Goal: Use online tool/utility: Utilize a website feature to perform a specific function

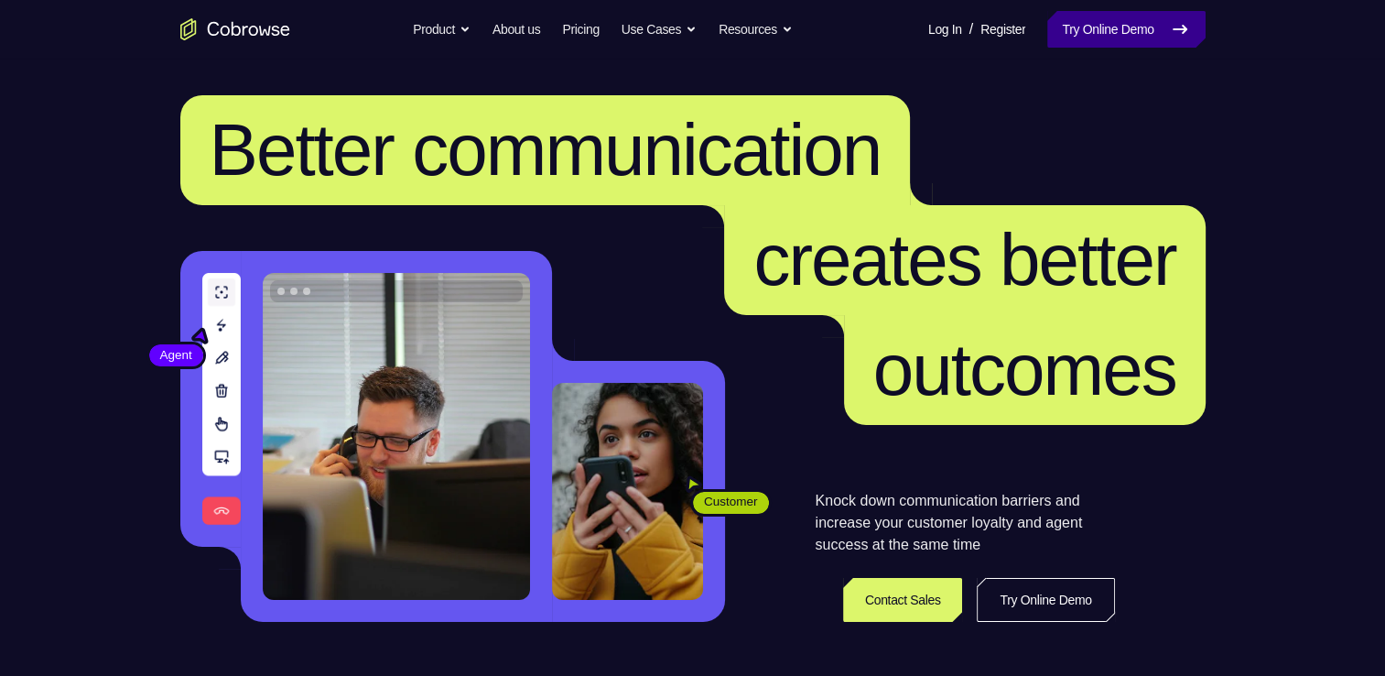
click at [1204, 27] on link "Try Online Demo" at bounding box center [1125, 29] width 157 height 37
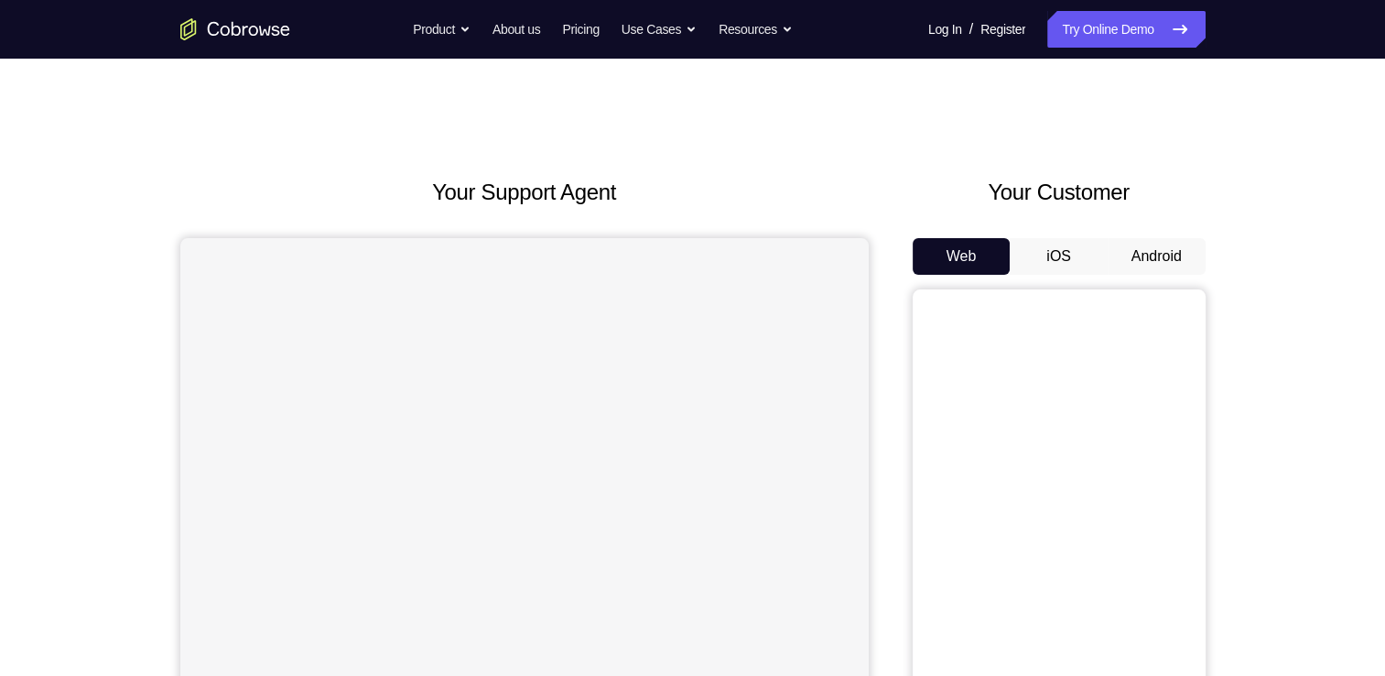
click at [1149, 254] on button "Android" at bounding box center [1157, 256] width 98 height 37
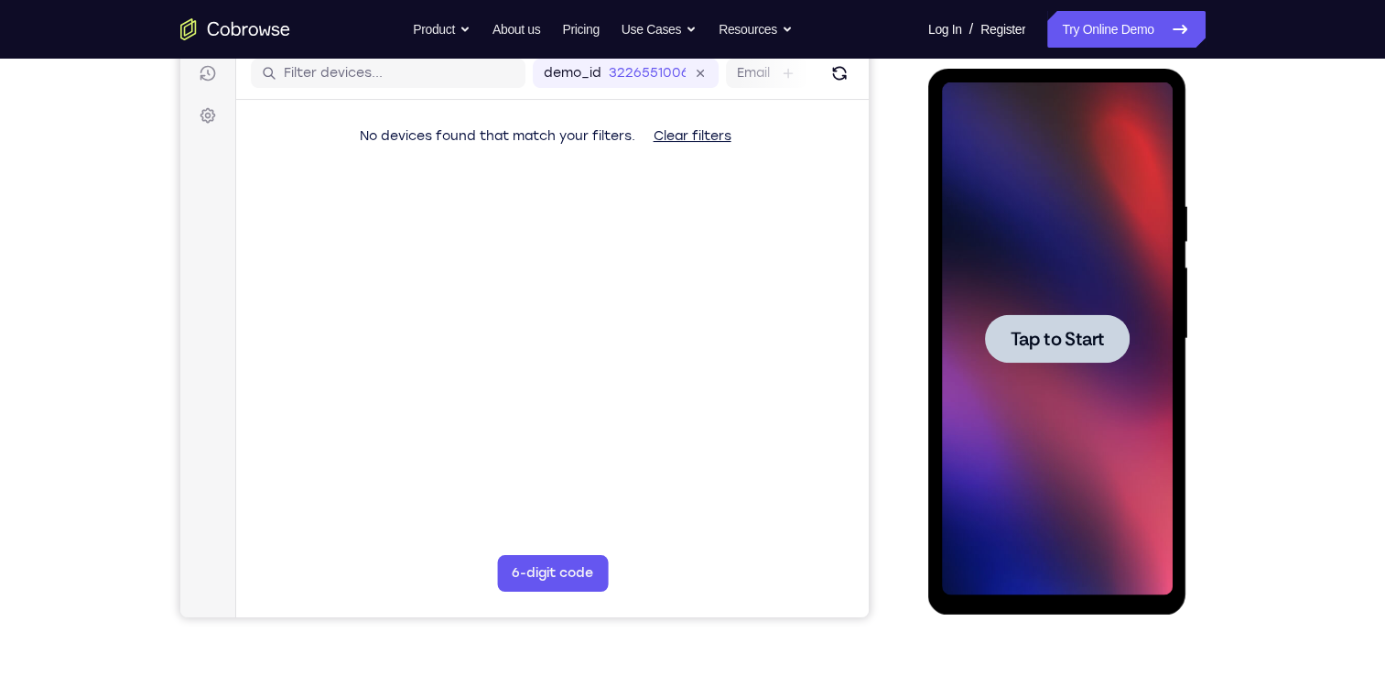
click at [1039, 348] on span "Tap to Start" at bounding box center [1057, 339] width 93 height 18
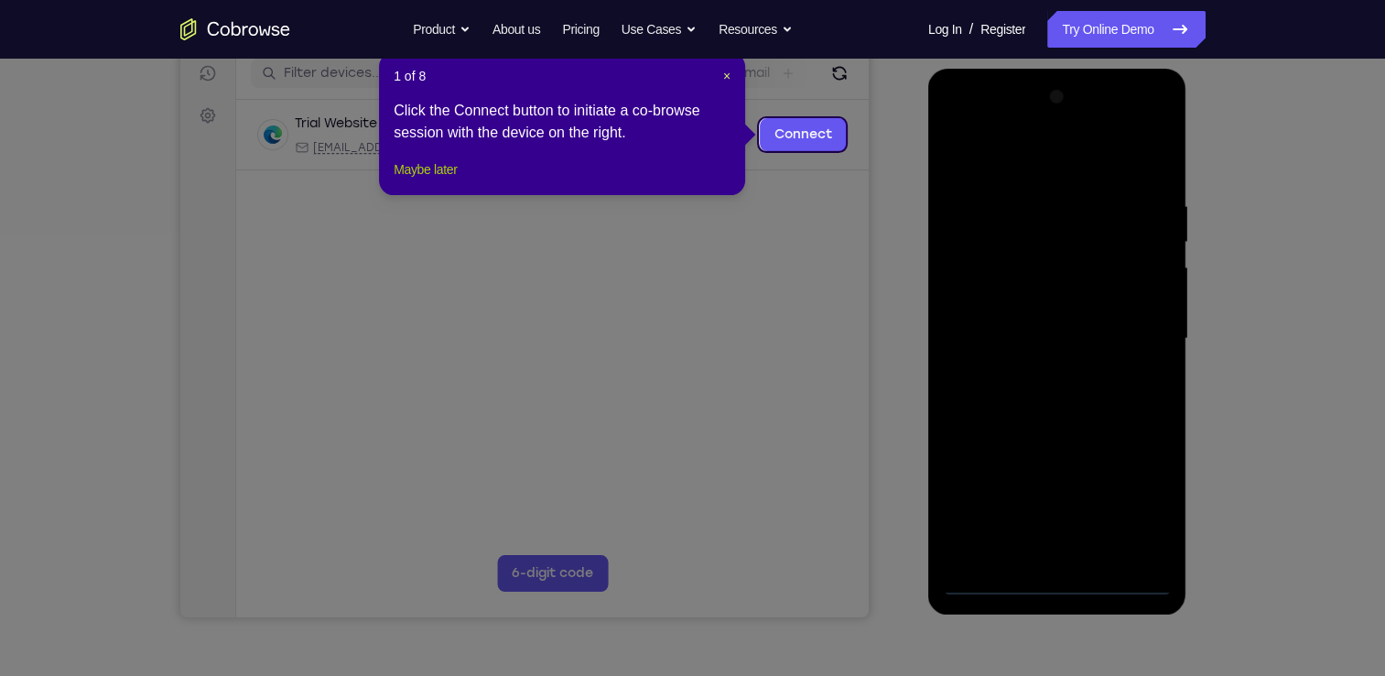
click at [454, 180] on button "Maybe later" at bounding box center [425, 169] width 63 height 22
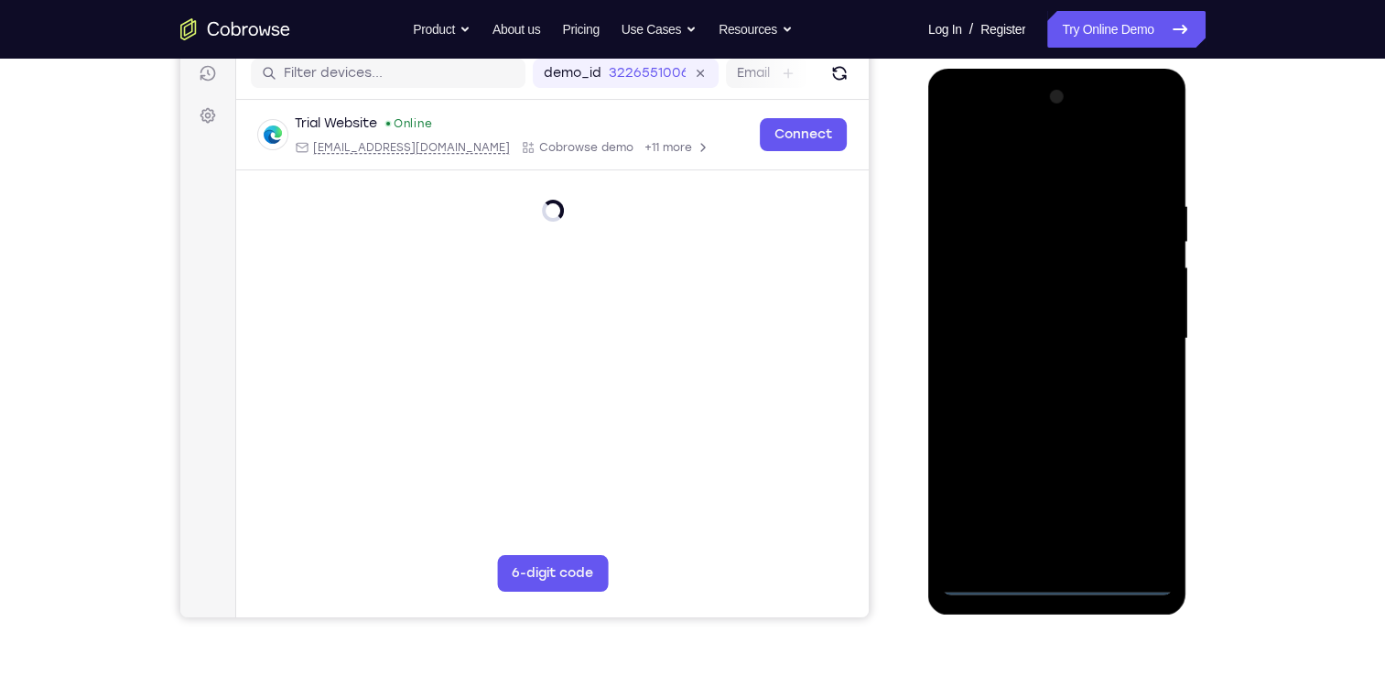
click at [1061, 570] on div at bounding box center [1057, 338] width 231 height 513
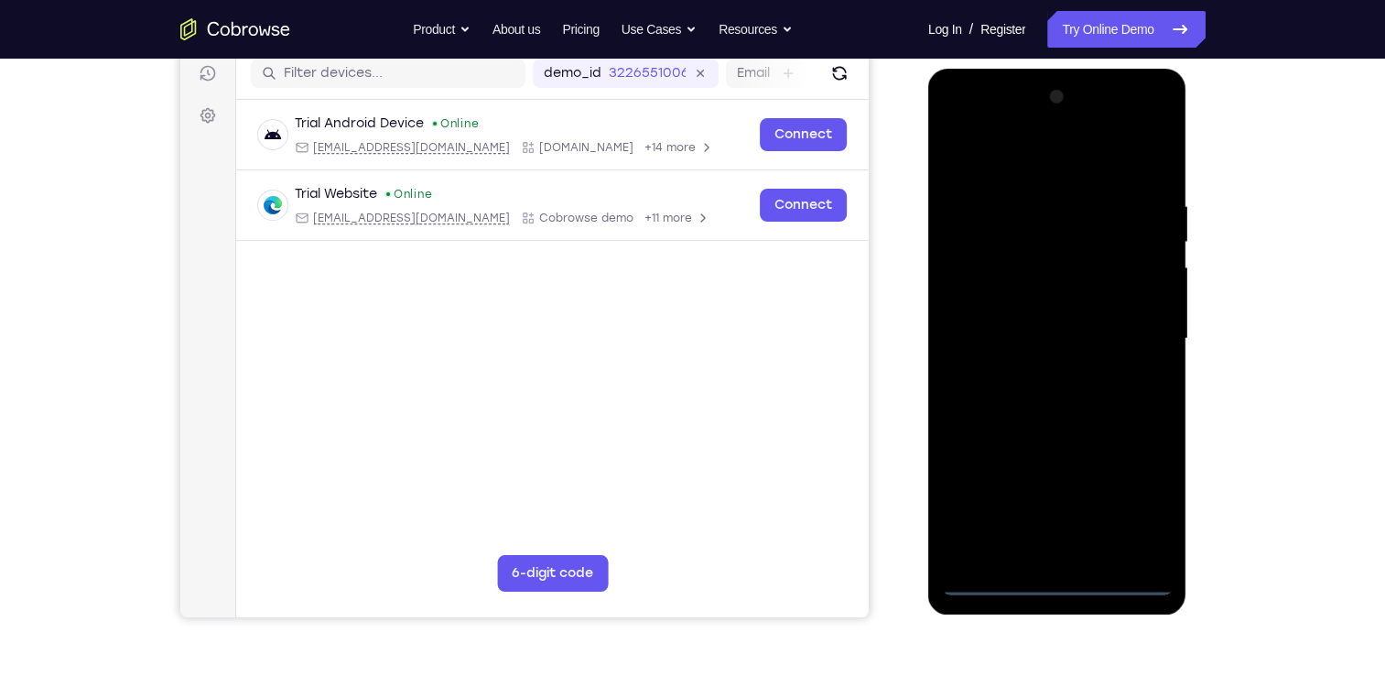
click at [1064, 577] on div at bounding box center [1057, 338] width 231 height 513
click at [1136, 491] on div at bounding box center [1057, 338] width 231 height 513
click at [1063, 157] on div at bounding box center [1057, 338] width 231 height 513
click at [1135, 329] on div at bounding box center [1057, 338] width 231 height 513
click at [1044, 374] on div at bounding box center [1057, 338] width 231 height 513
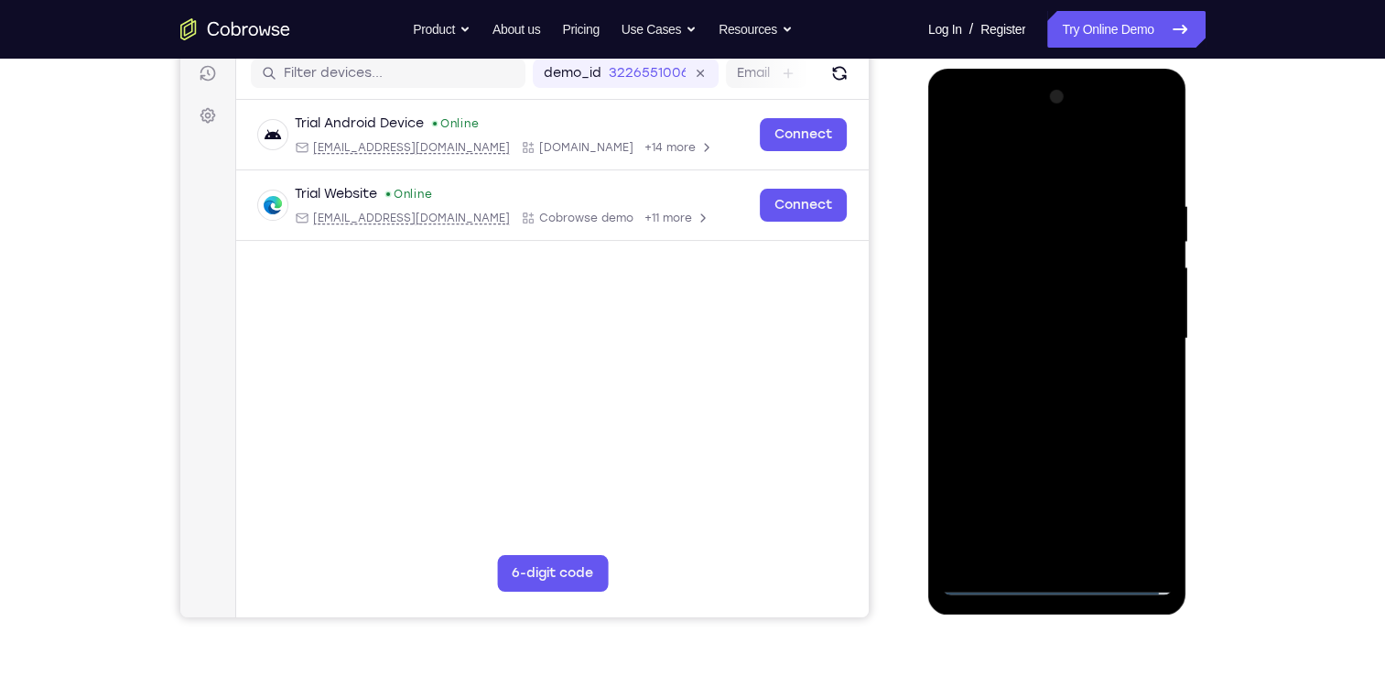
click at [991, 321] on div at bounding box center [1057, 338] width 231 height 513
click at [1017, 298] on div at bounding box center [1057, 338] width 231 height 513
click at [1009, 252] on div at bounding box center [1057, 338] width 231 height 513
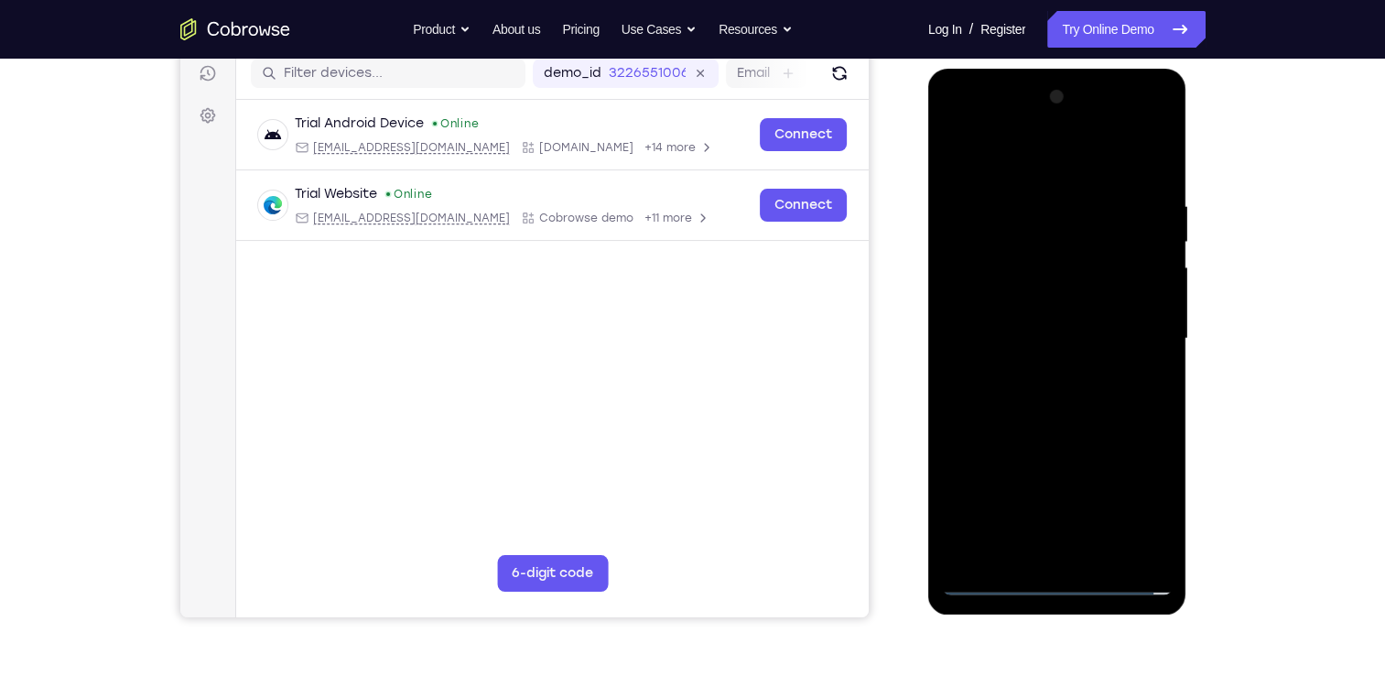
click at [1009, 252] on div at bounding box center [1057, 338] width 231 height 513
click at [988, 260] on div at bounding box center [1057, 338] width 231 height 513
click at [981, 264] on div at bounding box center [1057, 338] width 231 height 513
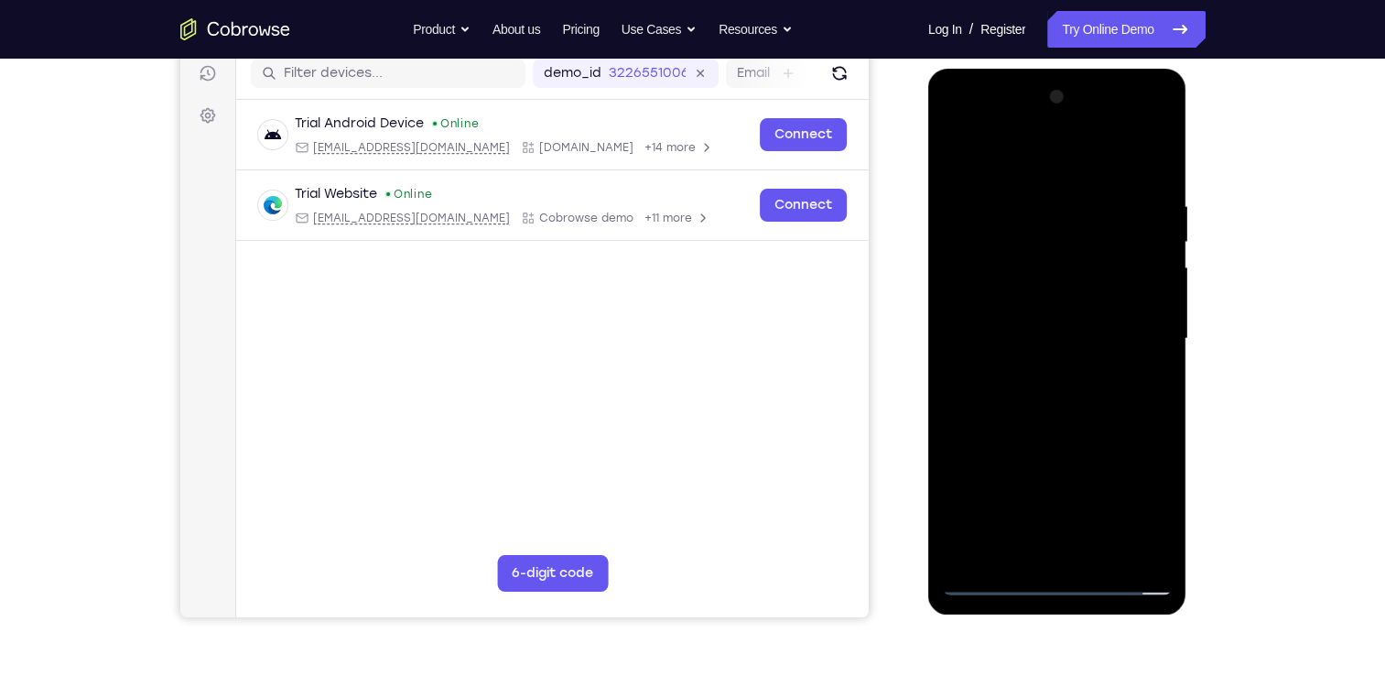
click at [970, 267] on div at bounding box center [1057, 338] width 231 height 513
click at [995, 266] on div at bounding box center [1057, 338] width 231 height 513
click at [986, 302] on div at bounding box center [1057, 338] width 231 height 513
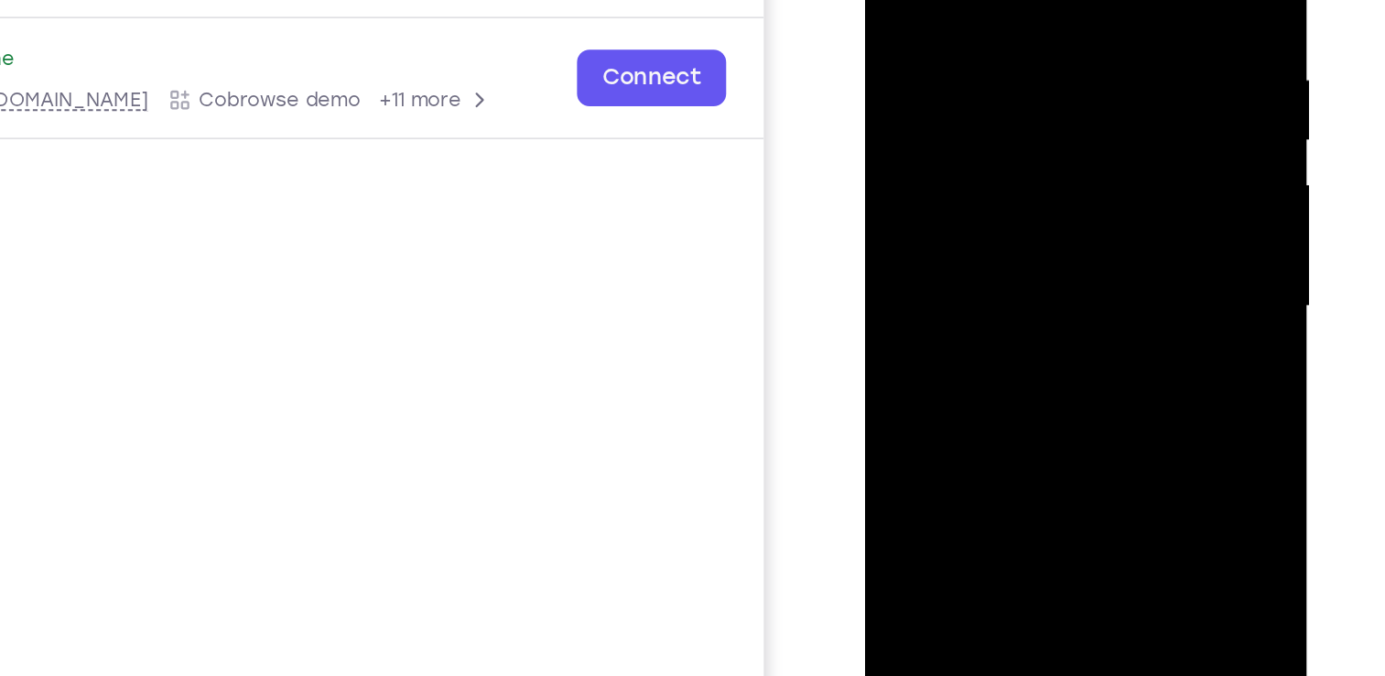
scroll to position [297, 0]
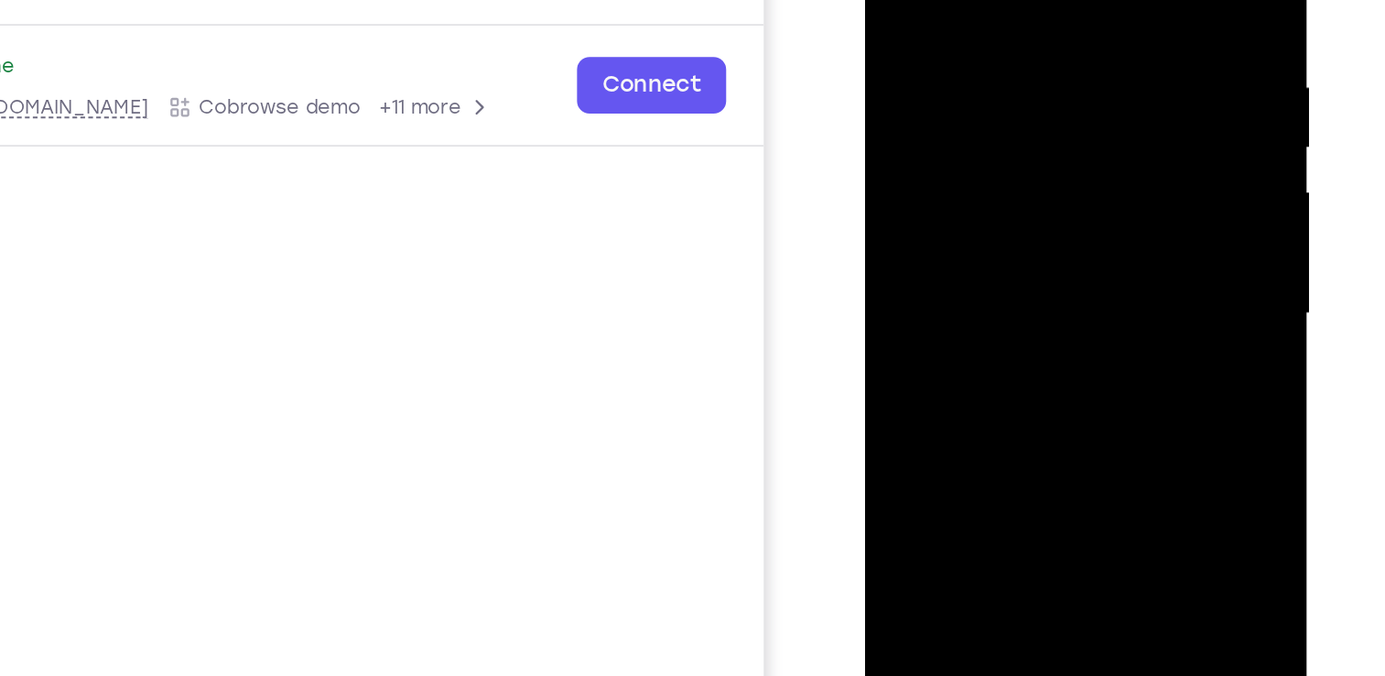
click at [988, 127] on div at bounding box center [994, 121] width 231 height 513
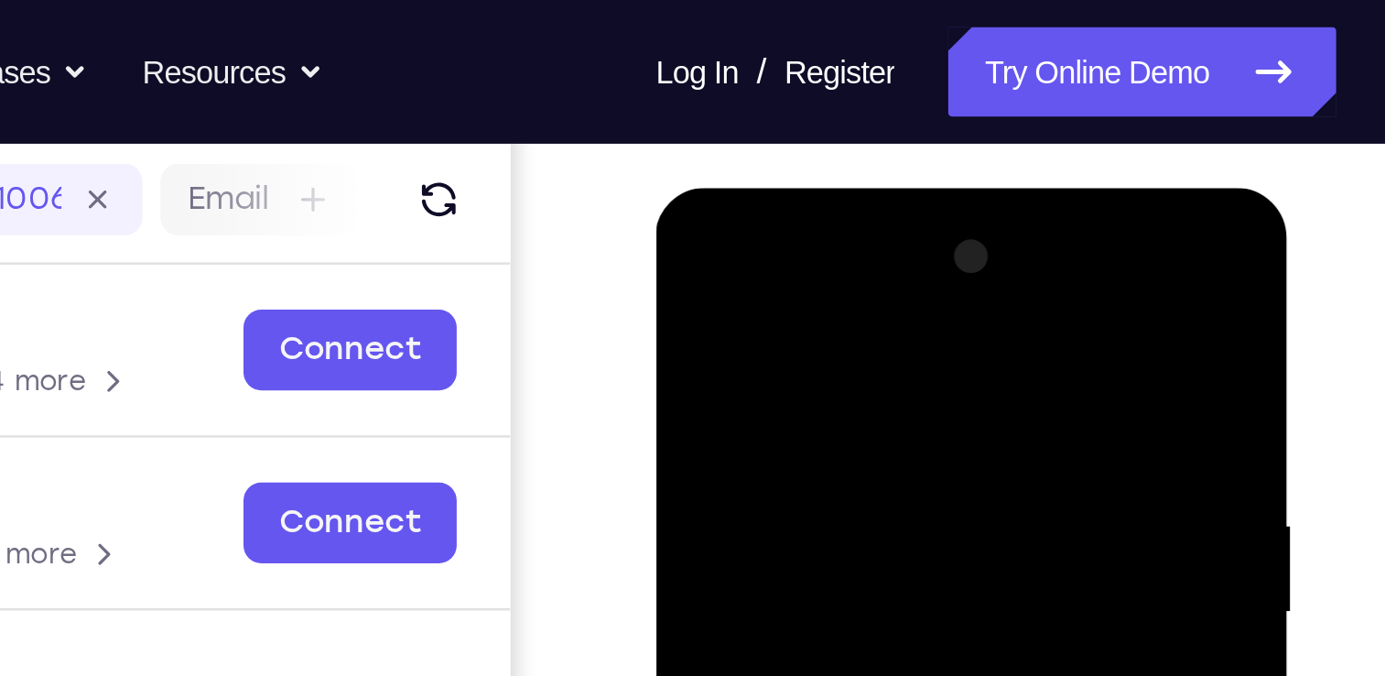
scroll to position [226, 0]
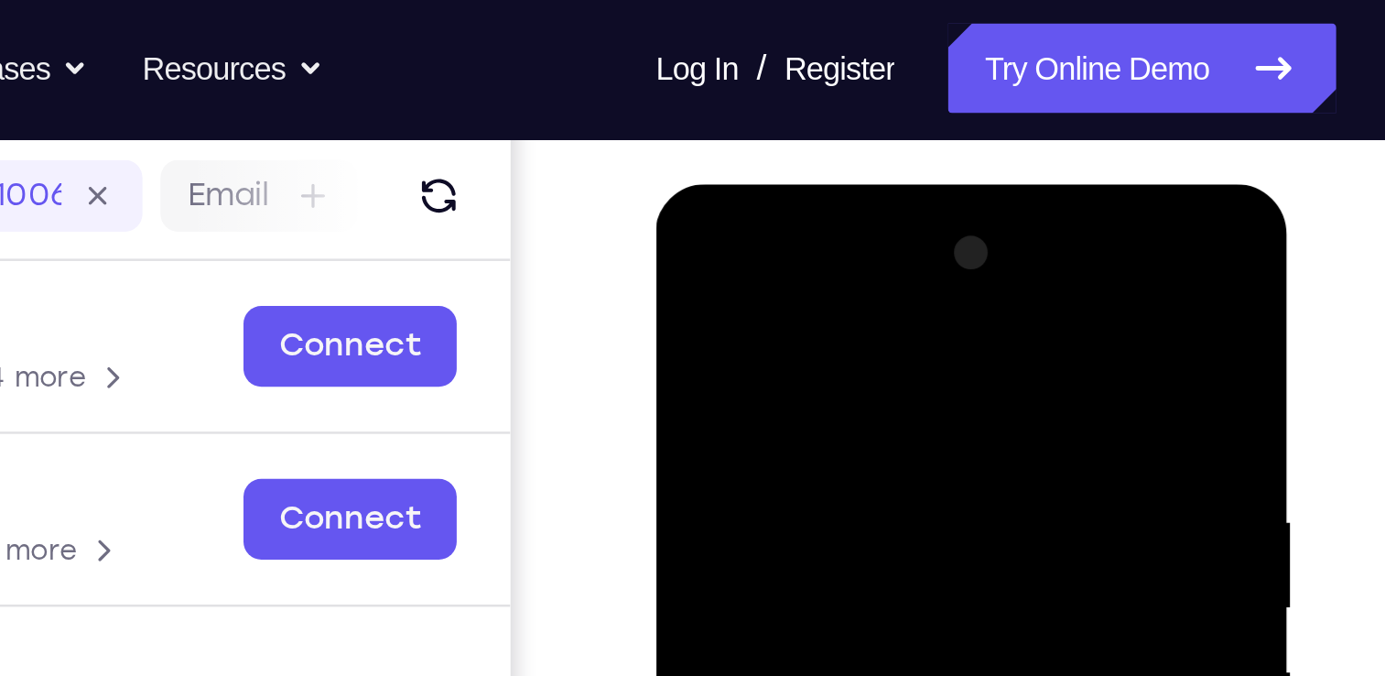
click at [687, 240] on div at bounding box center [784, 455] width 231 height 513
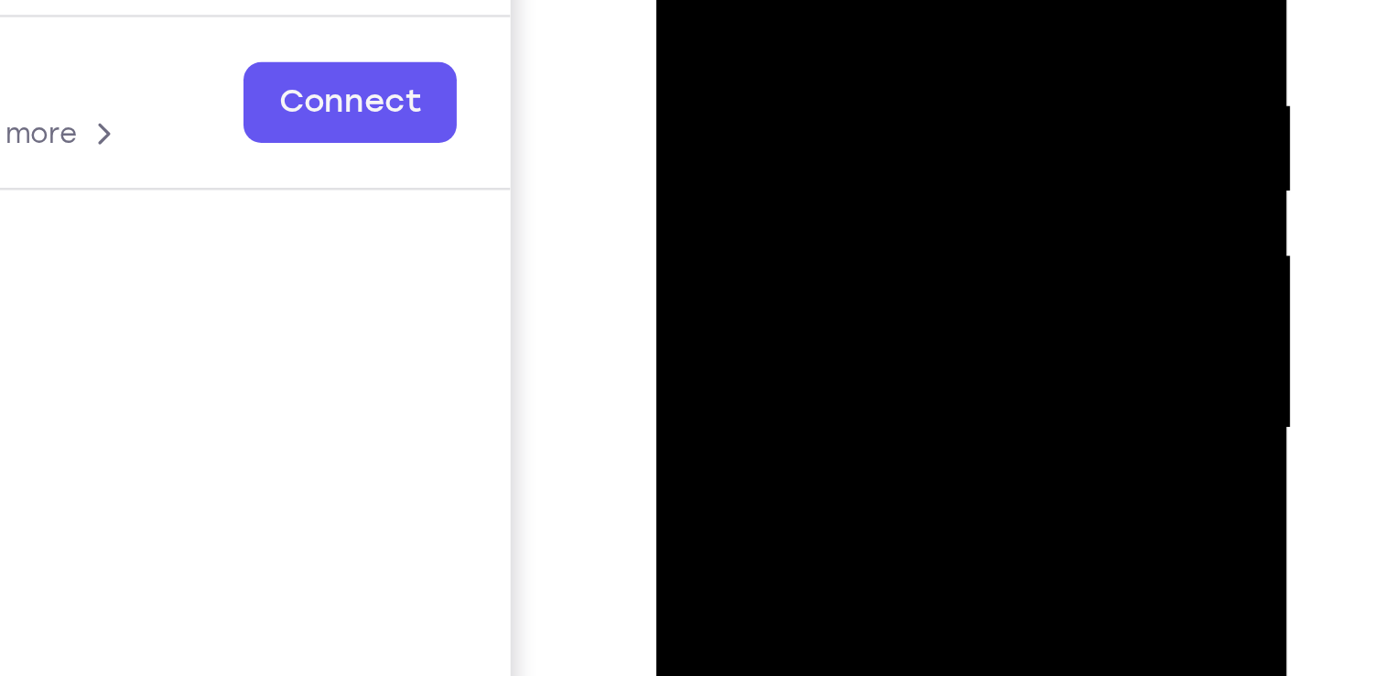
click at [703, 0] on div at bounding box center [784, 38] width 231 height 513
drag, startPoint x: 779, startPoint y: 38, endPoint x: 760, endPoint y: 70, distance: 36.6
click at [760, 70] on div at bounding box center [784, 38] width 231 height 513
click at [755, 27] on div at bounding box center [784, 38] width 231 height 513
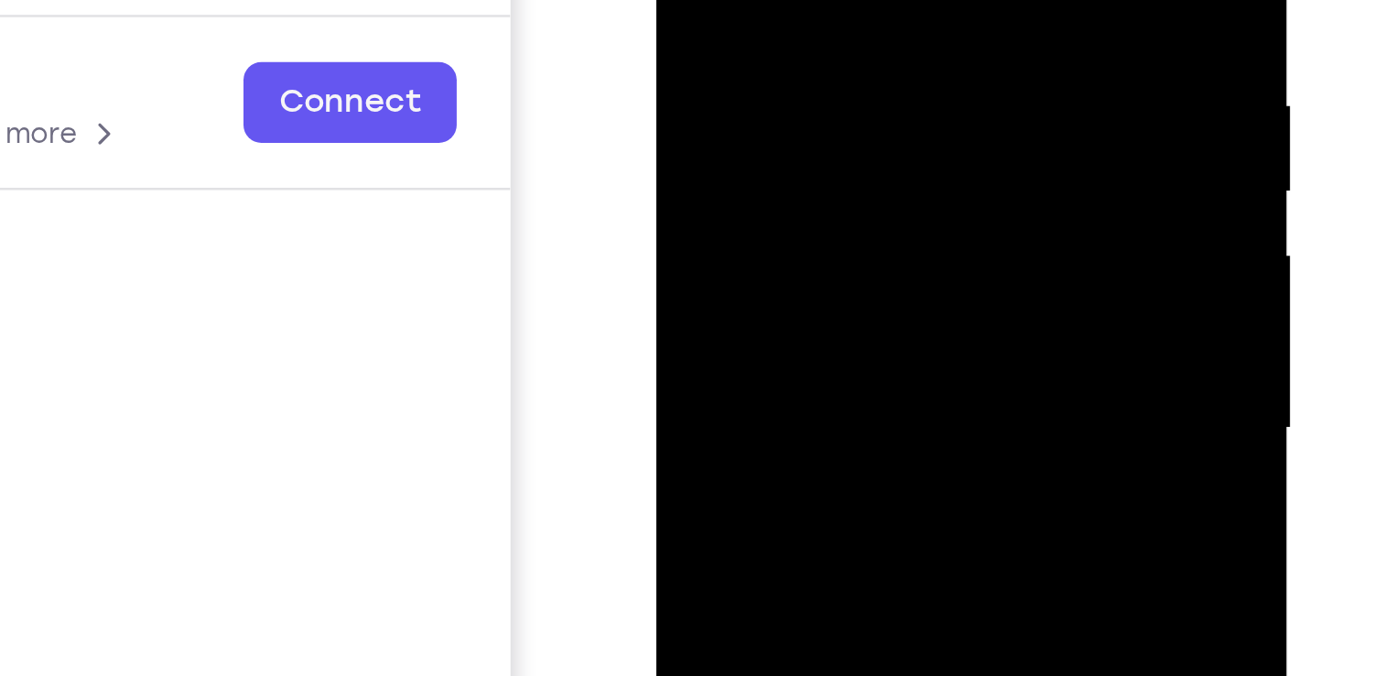
click at [726, 0] on div at bounding box center [784, 38] width 231 height 513
click at [764, 37] on div at bounding box center [784, 38] width 231 height 513
click at [785, 90] on div at bounding box center [784, 38] width 231 height 513
click at [777, 60] on div at bounding box center [784, 38] width 231 height 513
click at [837, 29] on div at bounding box center [784, 38] width 231 height 513
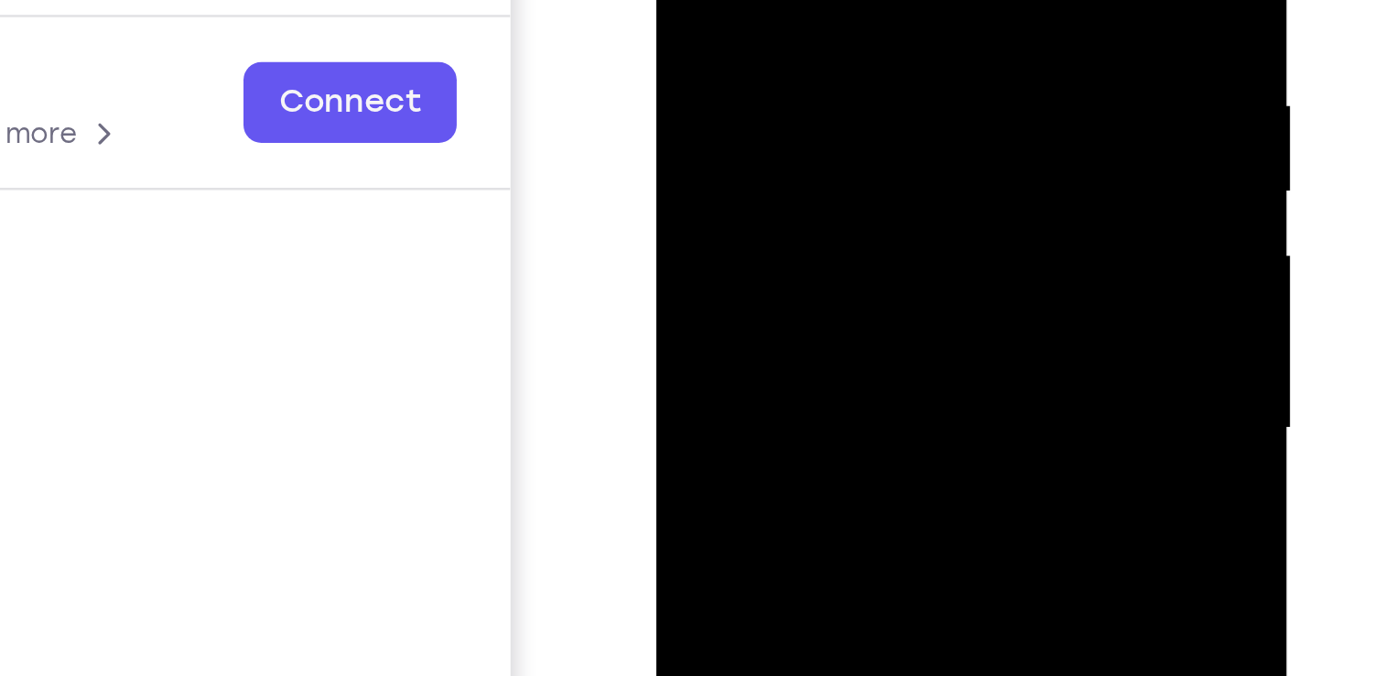
click at [791, 85] on div at bounding box center [784, 38] width 231 height 513
click at [772, 71] on div at bounding box center [784, 38] width 231 height 513
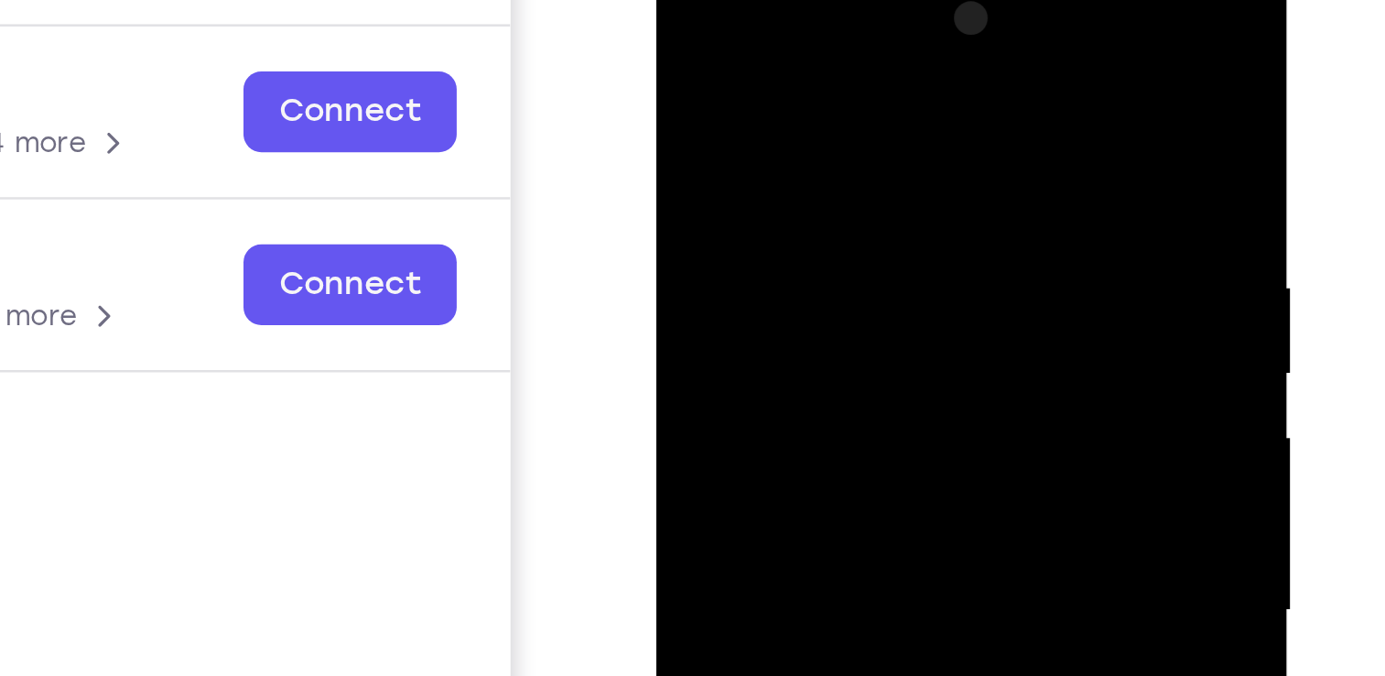
click at [738, 130] on div at bounding box center [784, 220] width 231 height 513
click at [713, 140] on div at bounding box center [784, 220] width 231 height 513
click at [756, 174] on div at bounding box center [784, 220] width 231 height 513
click at [765, 143] on div at bounding box center [784, 220] width 231 height 513
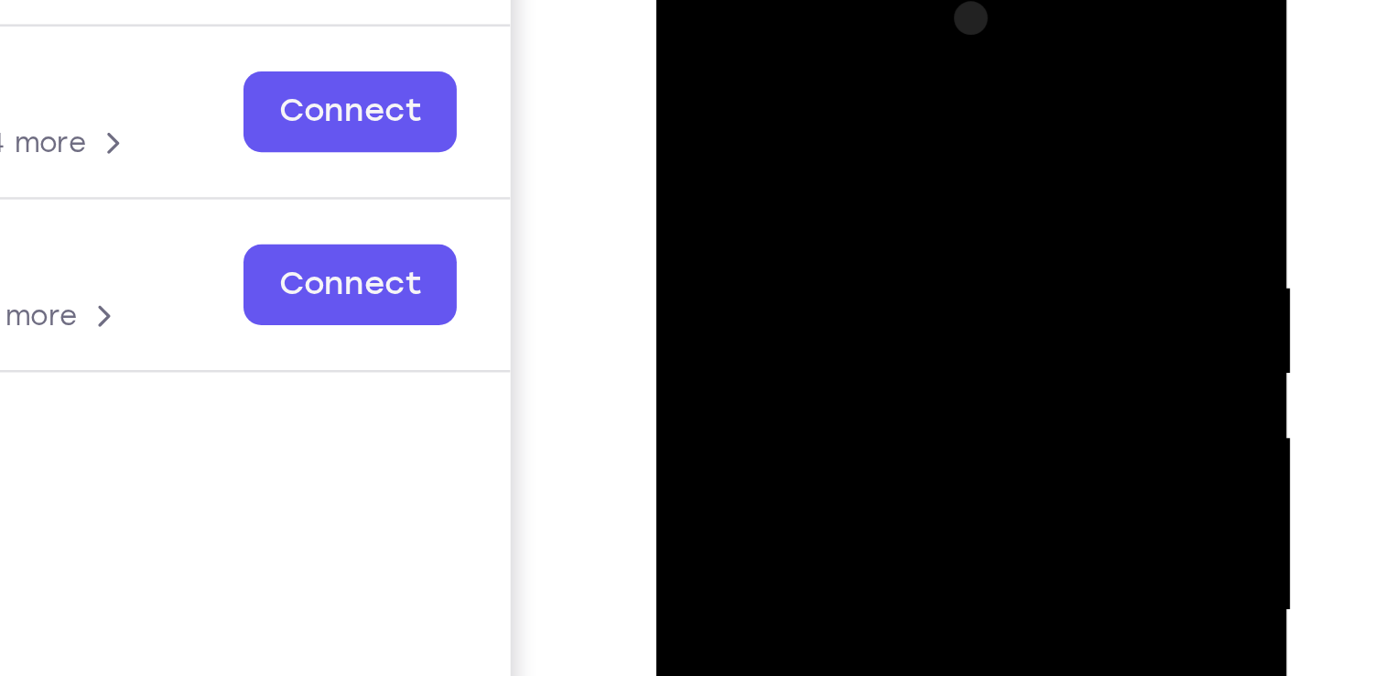
click at [765, 132] on div at bounding box center [784, 220] width 231 height 513
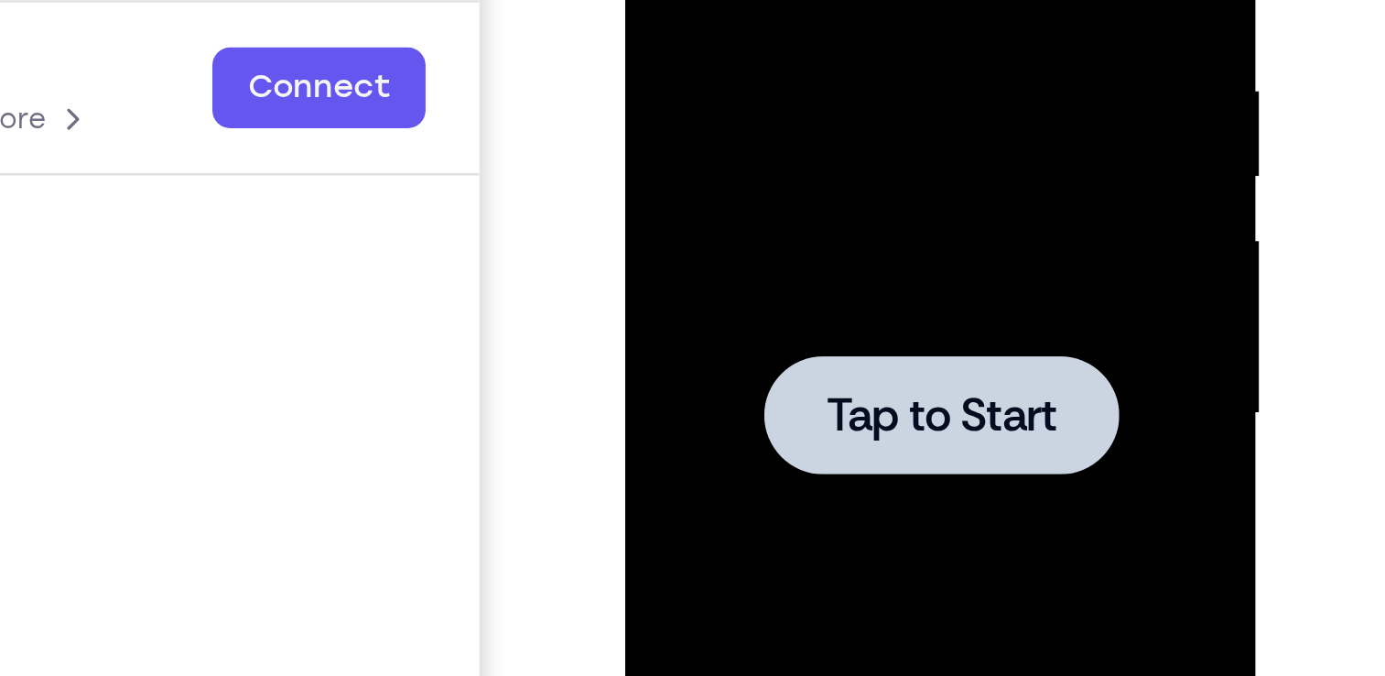
scroll to position [253, 0]
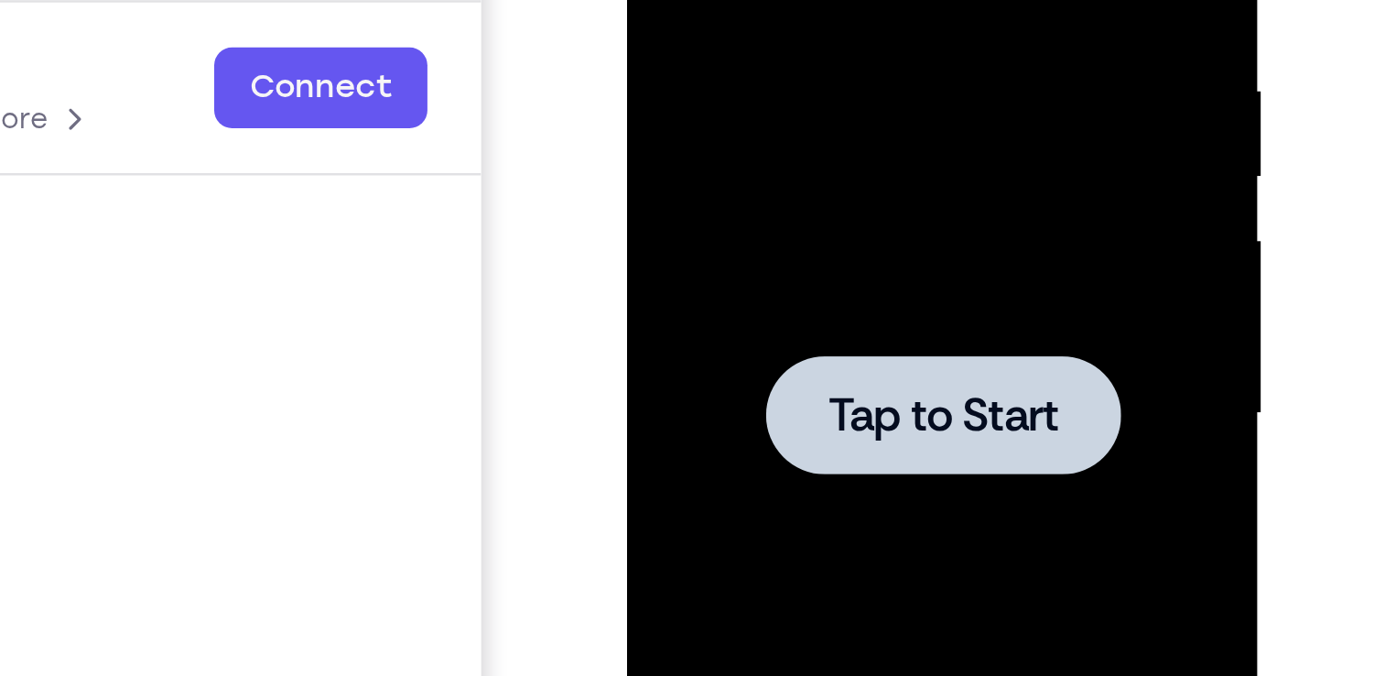
click at [764, 4] on div at bounding box center [756, 23] width 145 height 49
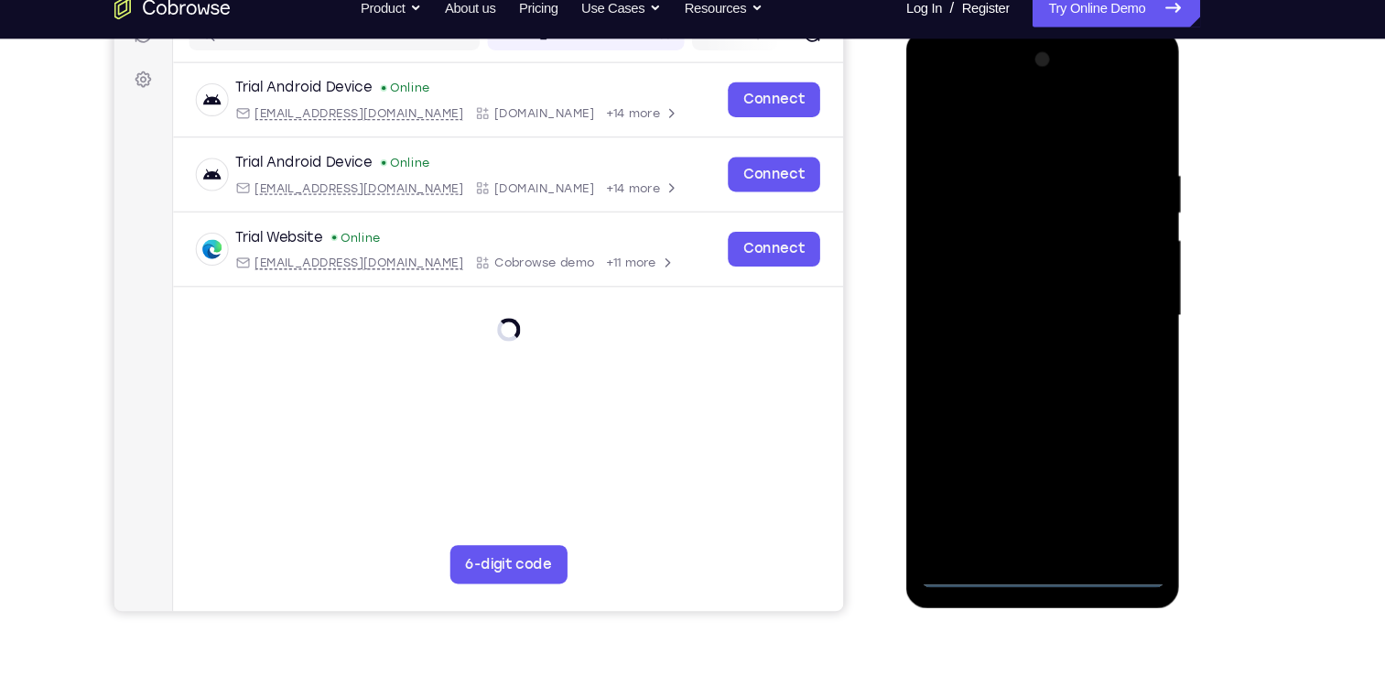
click at [1036, 541] on div at bounding box center [1035, 299] width 231 height 513
